Goal: Task Accomplishment & Management: Check status

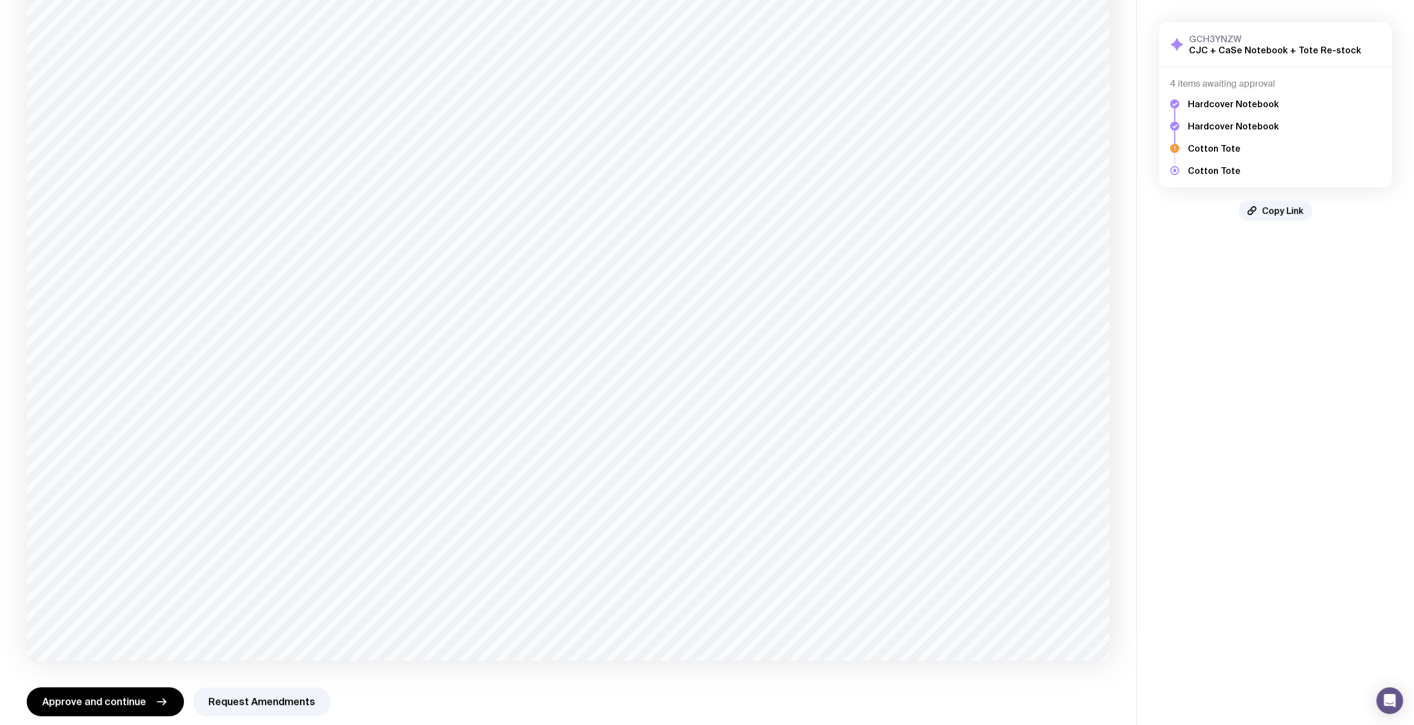
scroll to position [200, 0]
